Goal: Understand process/instructions: Learn how to perform a task or action

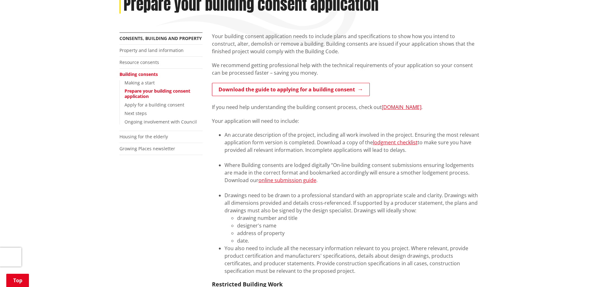
scroll to position [94, 0]
click at [165, 105] on link "Apply for a building consent" at bounding box center [155, 105] width 60 height 6
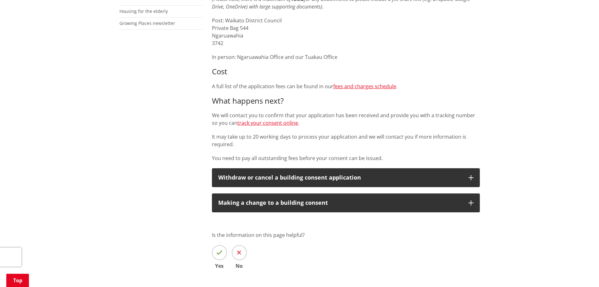
scroll to position [220, 0]
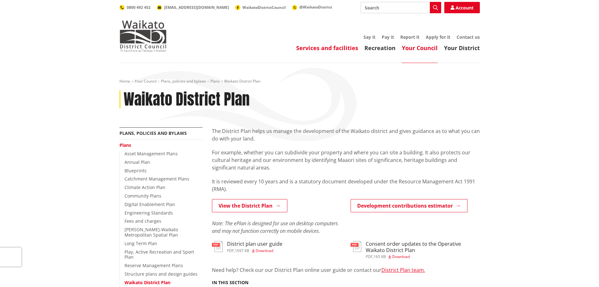
click at [332, 49] on link "Services and facilities" at bounding box center [327, 48] width 62 height 8
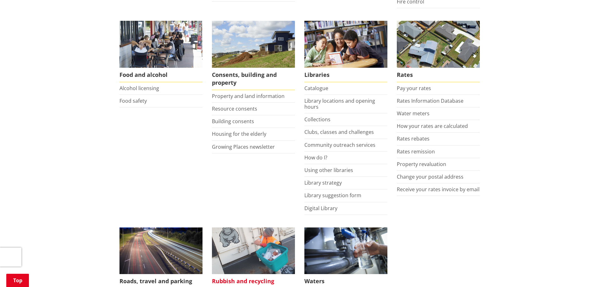
scroll to position [315, 0]
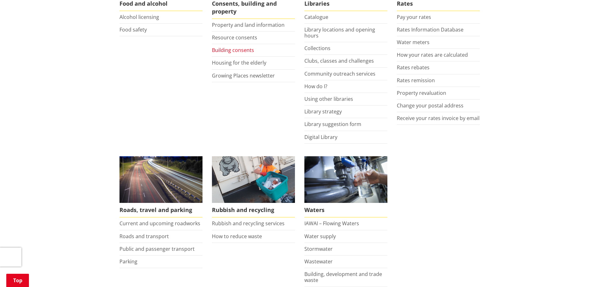
click at [239, 49] on link "Building consents" at bounding box center [233, 50] width 42 height 7
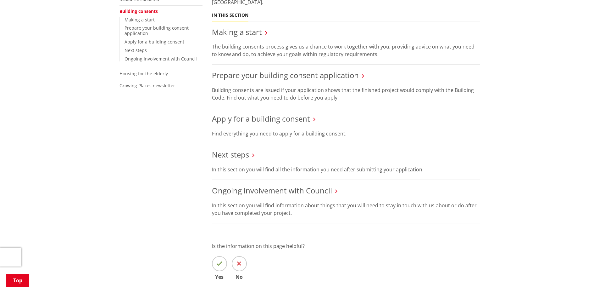
scroll to position [157, 0]
click at [278, 121] on link "Apply for a building consent" at bounding box center [261, 119] width 98 height 10
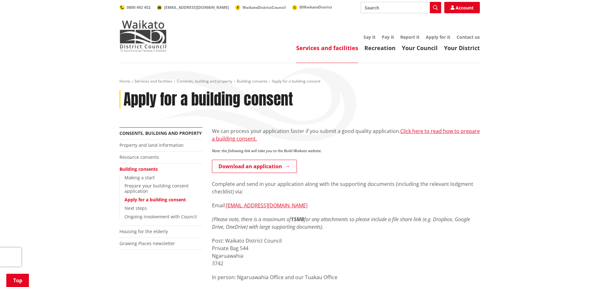
scroll to position [189, 0]
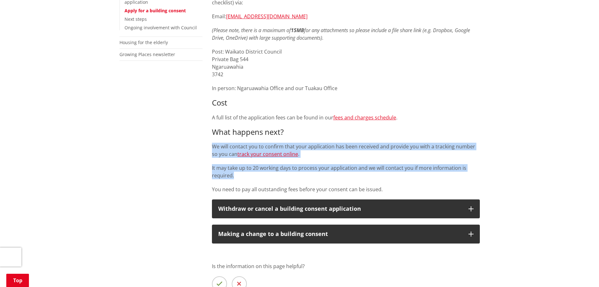
drag, startPoint x: 212, startPoint y: 146, endPoint x: 236, endPoint y: 173, distance: 35.9
click at [236, 172] on div "We can process your application faster if you submit a good quality application…" at bounding box center [346, 65] width 268 height 254
copy div "We will contact you to confirm that your application has been received and prov…"
click at [249, 178] on p "It may take up to 20 working days to process your application and we will conta…" at bounding box center [346, 171] width 268 height 15
click at [204, 160] on div "More from this section Consents, building and property Property and land inform…" at bounding box center [300, 138] width 370 height 400
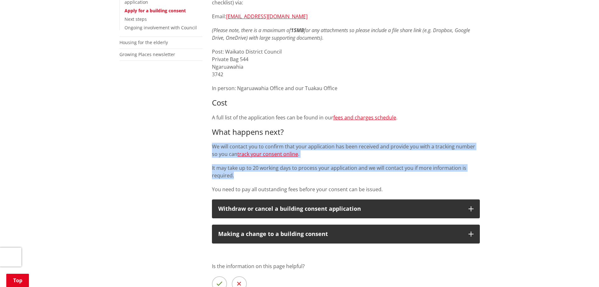
copy div "We will contact you to confirm that your application has been received and prov…"
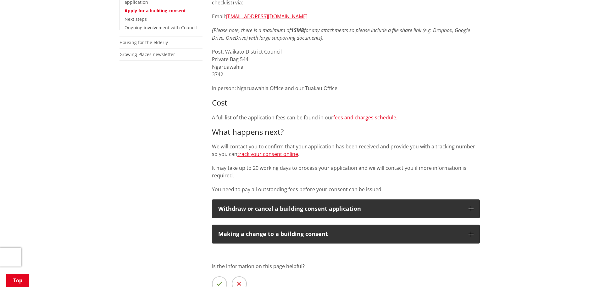
click at [186, 186] on div "More from this section Consents, building and property Property and land inform…" at bounding box center [300, 138] width 370 height 400
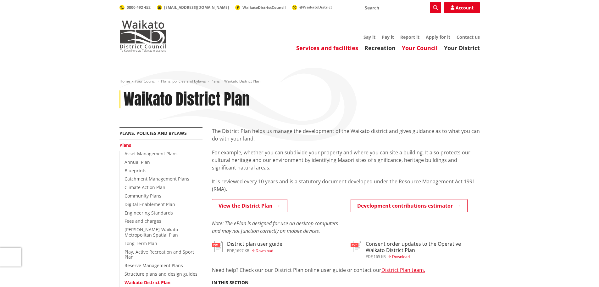
click at [336, 45] on link "Services and facilities" at bounding box center [327, 48] width 62 height 8
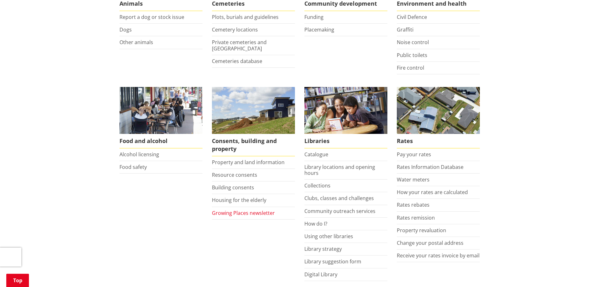
scroll to position [189, 0]
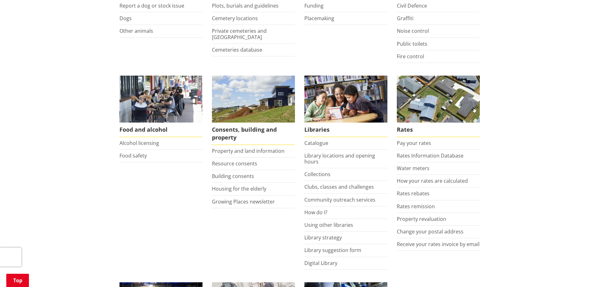
click at [227, 180] on li "Building consents" at bounding box center [253, 176] width 83 height 13
click at [227, 176] on link "Building consents" at bounding box center [233, 175] width 42 height 7
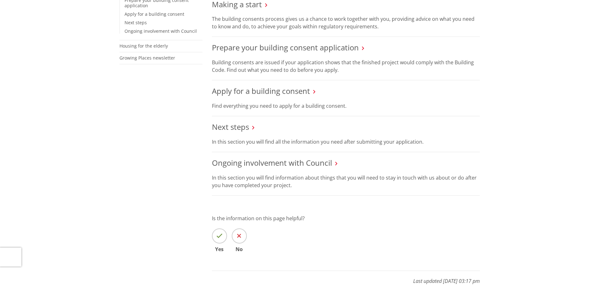
scroll to position [189, 0]
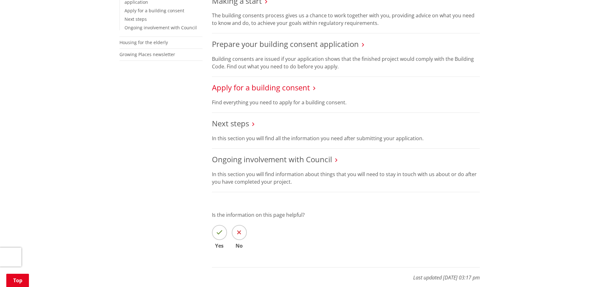
click at [240, 86] on link "Apply for a building consent" at bounding box center [261, 87] width 98 height 10
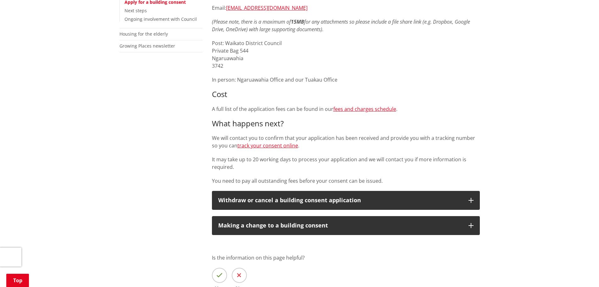
scroll to position [189, 0]
